Goal: Check status: Verify the current state of an ongoing process or item

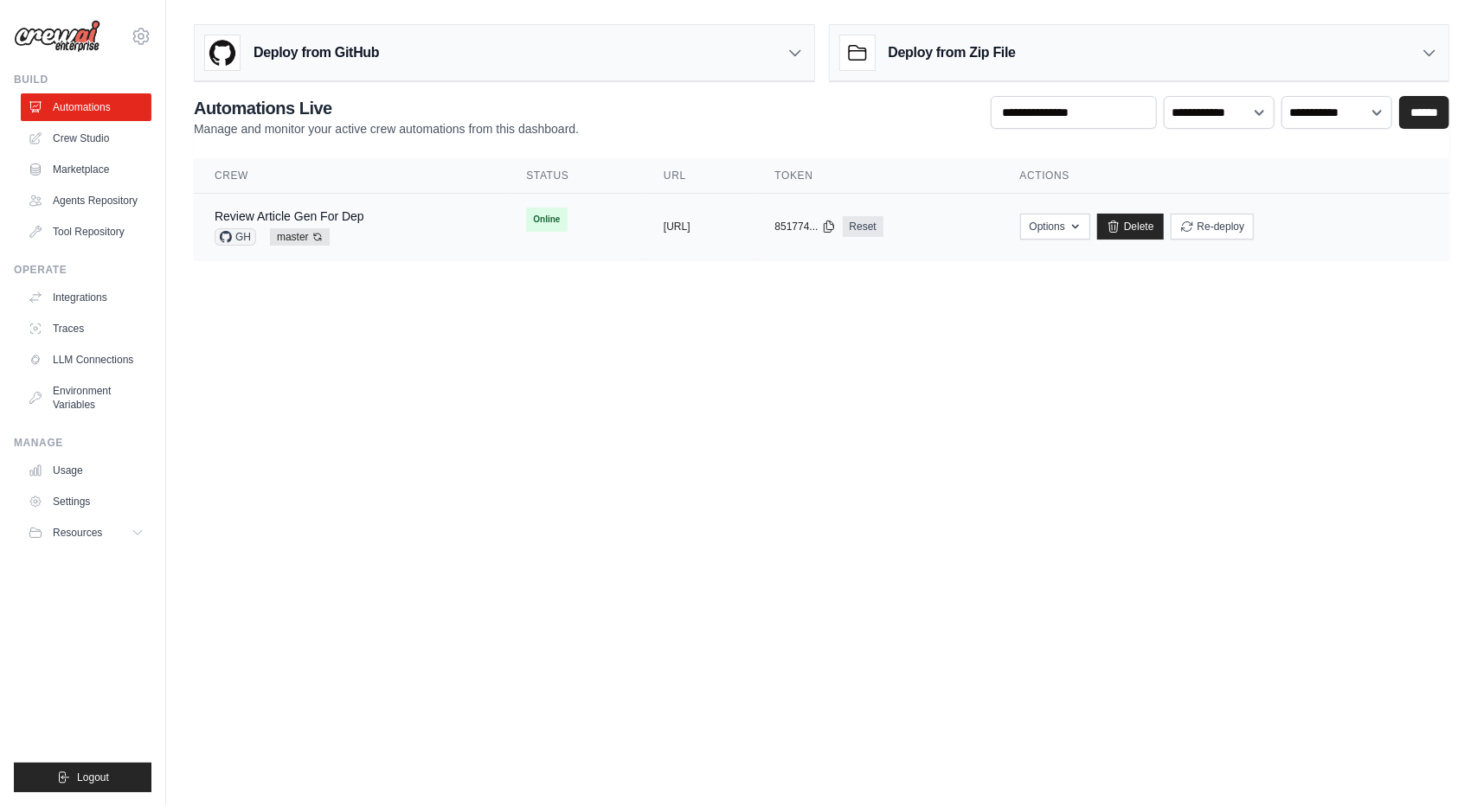
click at [415, 217] on div "Review Article Gen For Dep GH master Auto-deploy enabled" at bounding box center [350, 227] width 270 height 38
